Goal: Task Accomplishment & Management: Use online tool/utility

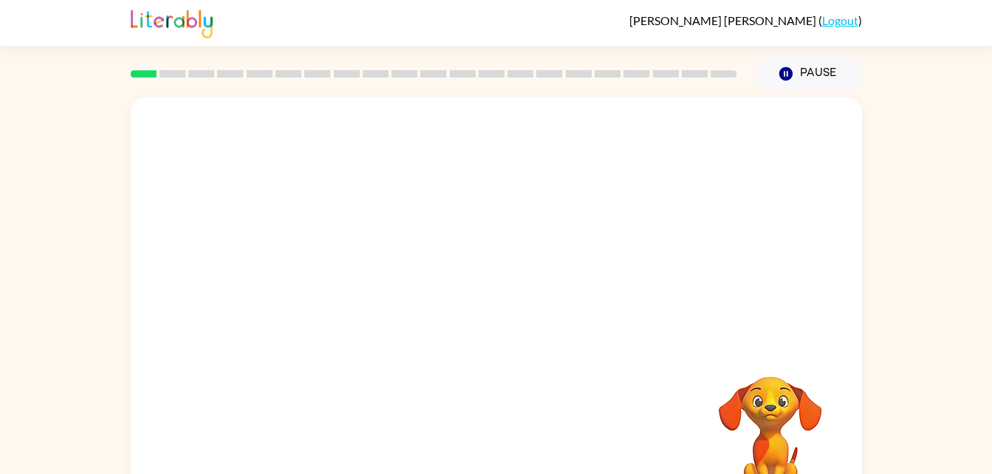
scroll to position [45, 0]
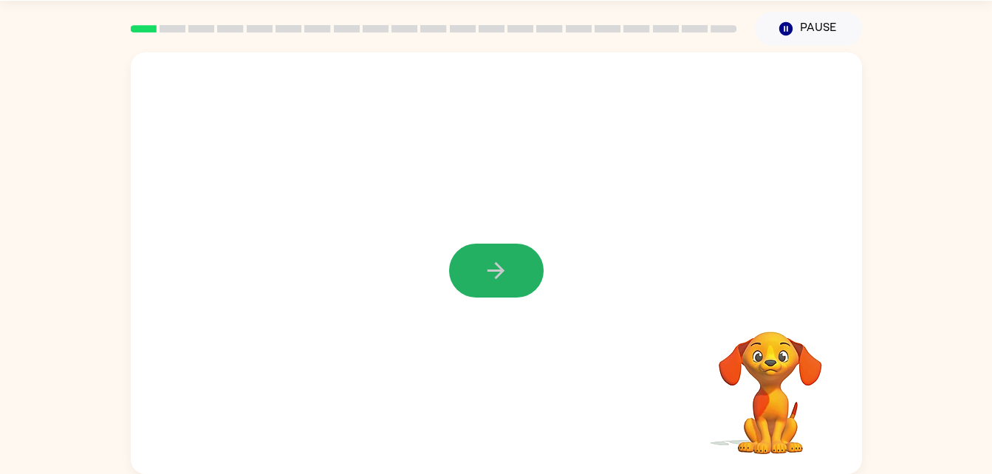
click at [491, 255] on button "button" at bounding box center [496, 271] width 95 height 54
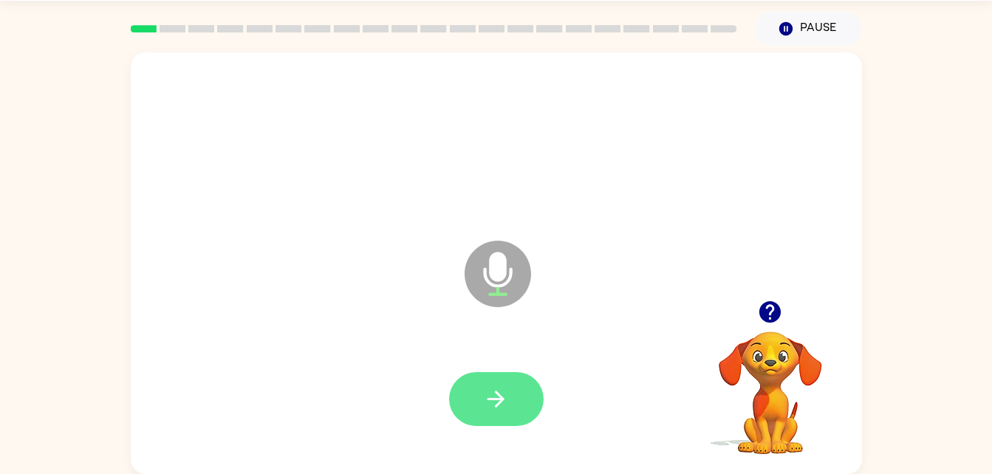
click at [483, 403] on button "button" at bounding box center [496, 399] width 95 height 54
click at [511, 387] on button "button" at bounding box center [496, 399] width 95 height 54
click at [498, 389] on icon "button" at bounding box center [496, 400] width 26 height 26
click at [513, 398] on button "button" at bounding box center [496, 399] width 95 height 54
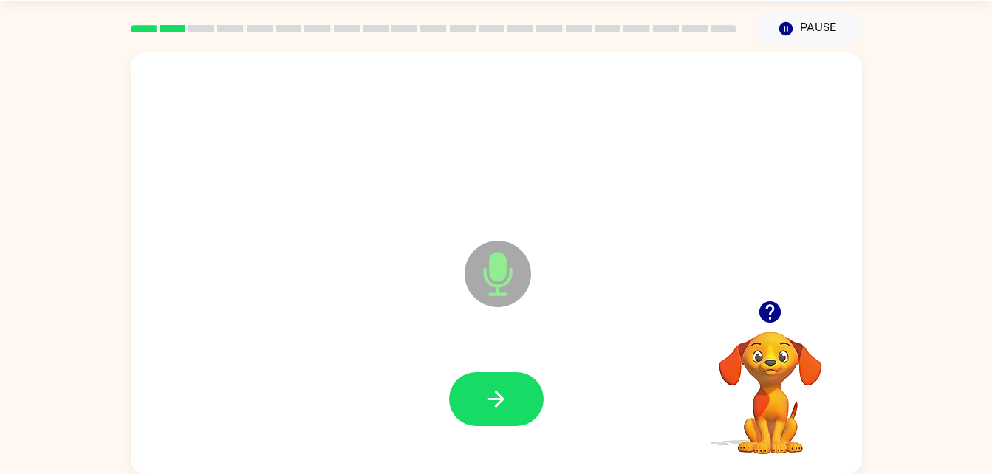
click at [513, 398] on button "button" at bounding box center [496, 399] width 95 height 54
click at [507, 378] on button "button" at bounding box center [496, 399] width 95 height 54
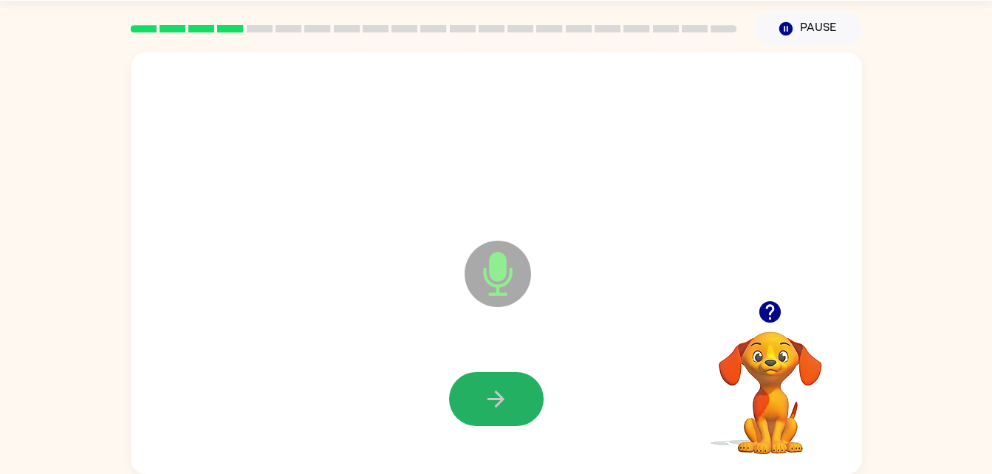
click at [507, 378] on button "button" at bounding box center [496, 399] width 95 height 54
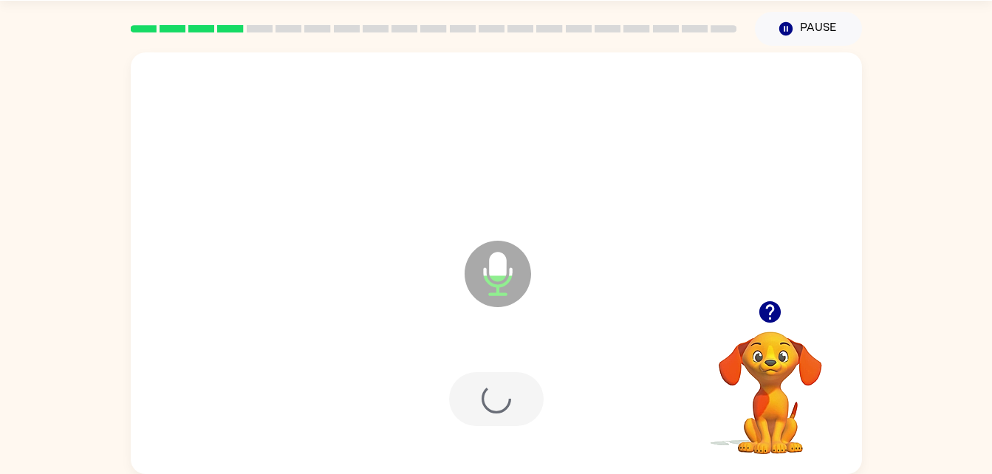
click at [507, 378] on div at bounding box center [496, 399] width 95 height 54
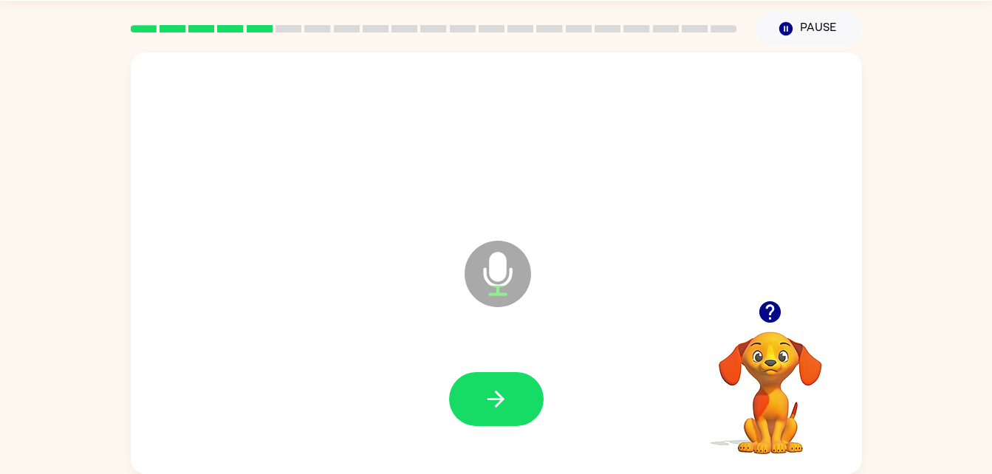
click at [507, 378] on button "button" at bounding box center [496, 399] width 95 height 54
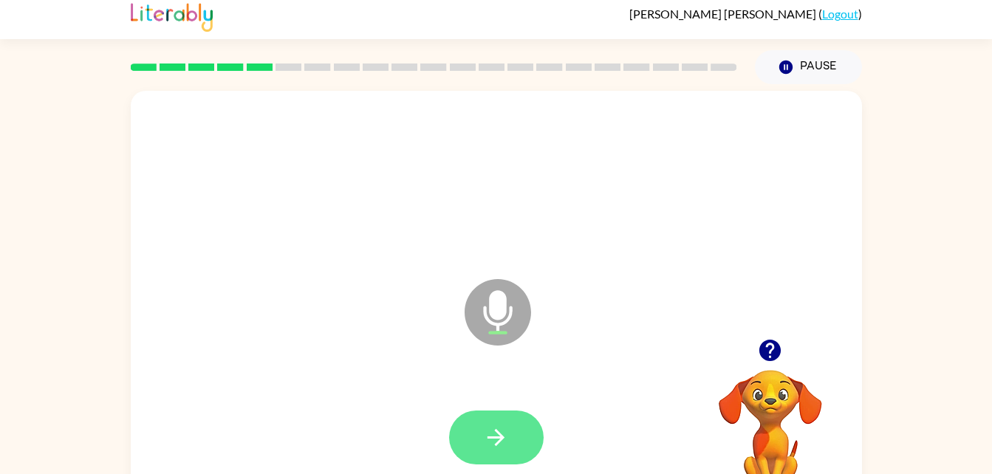
scroll to position [6, 0]
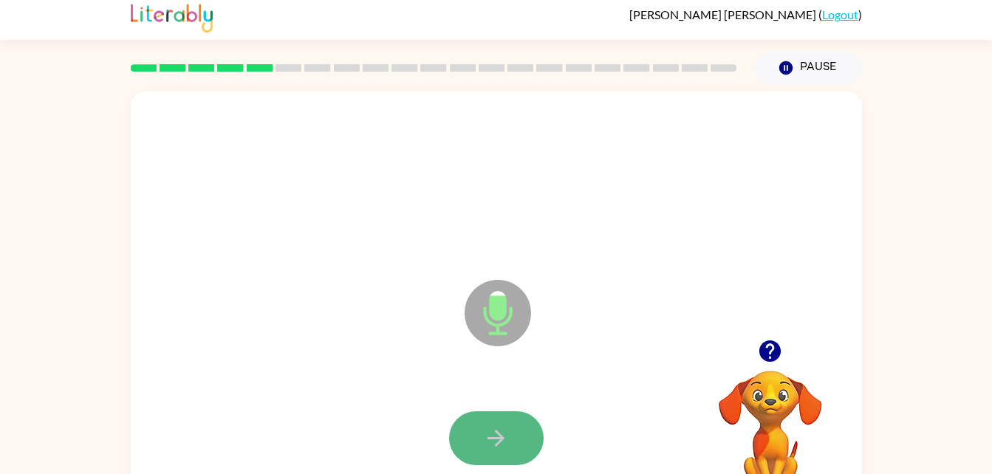
click at [488, 412] on button "button" at bounding box center [496, 439] width 95 height 54
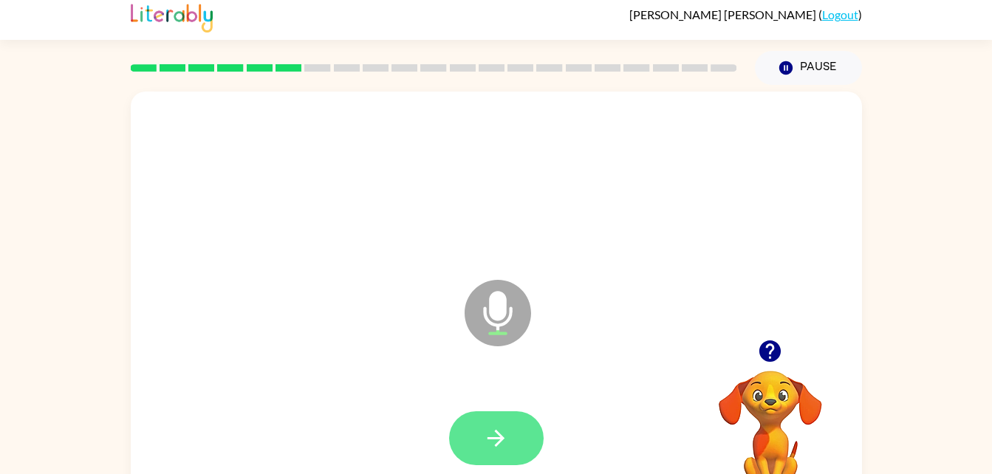
click at [488, 432] on icon "button" at bounding box center [496, 439] width 26 height 26
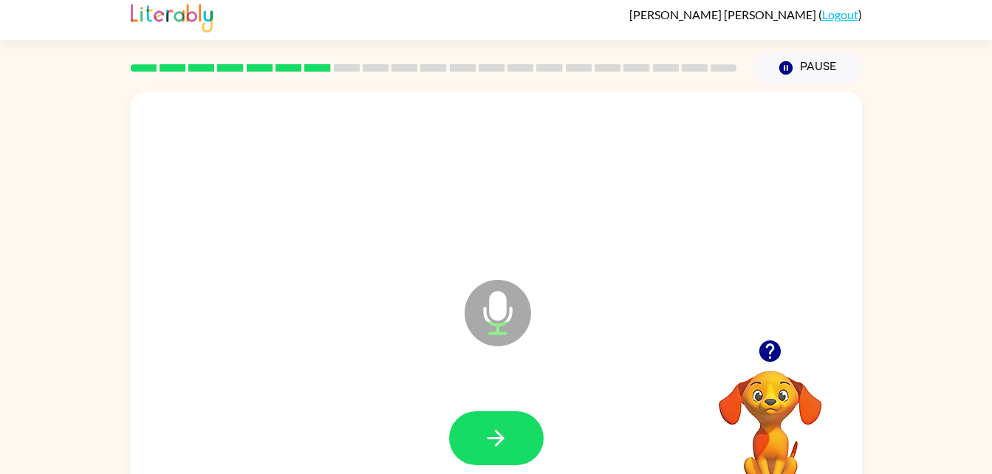
click at [488, 432] on icon "button" at bounding box center [496, 439] width 26 height 26
click at [480, 430] on button "button" at bounding box center [496, 439] width 95 height 54
drag, startPoint x: 480, startPoint y: 430, endPoint x: 586, endPoint y: 344, distance: 137.1
click at [586, 344] on div "Microphone The Microphone is here when it is your turn to talk" at bounding box center [497, 303] width 732 height 422
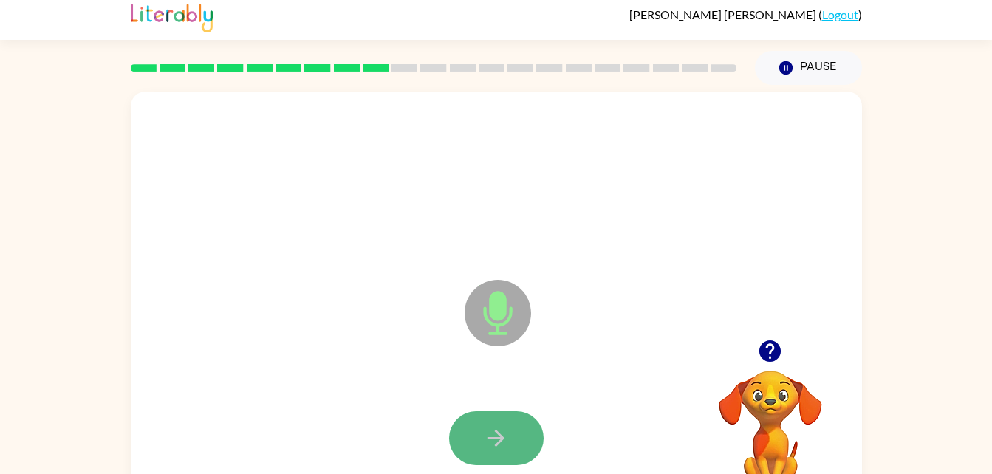
click at [505, 444] on icon "button" at bounding box center [496, 439] width 26 height 26
click at [488, 439] on icon "button" at bounding box center [496, 438] width 17 height 17
click at [368, 355] on div "Microphone The Microphone is here when it is your turn to talk" at bounding box center [497, 303] width 732 height 422
click at [499, 436] on icon "button" at bounding box center [496, 439] width 26 height 26
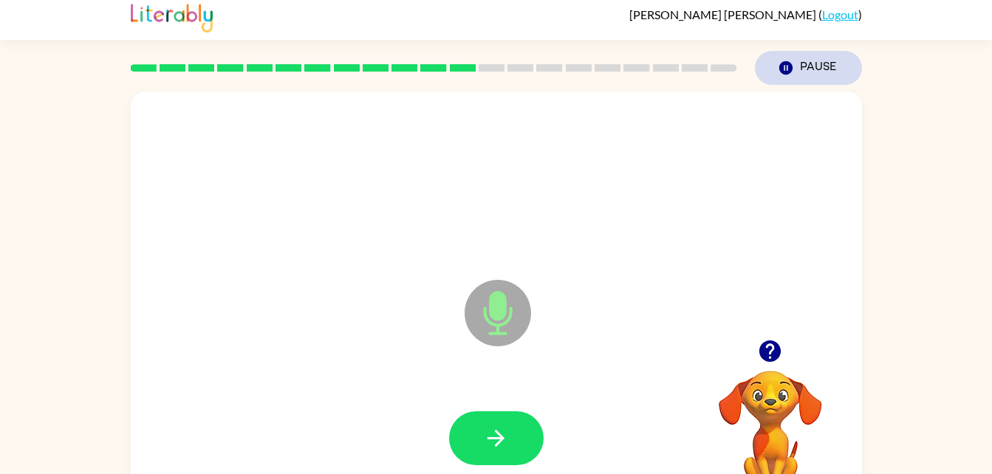
click at [808, 69] on button "Pause Pause" at bounding box center [808, 68] width 107 height 34
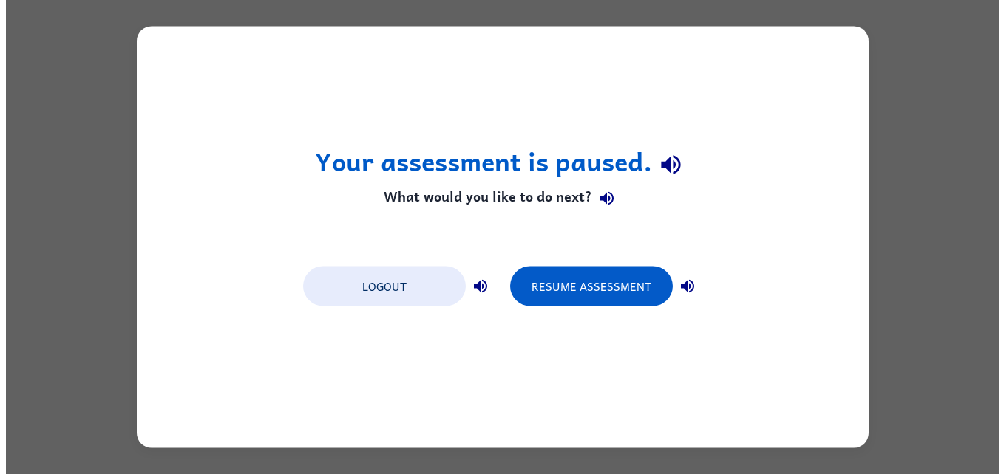
scroll to position [0, 0]
